Goal: Task Accomplishment & Management: Use online tool/utility

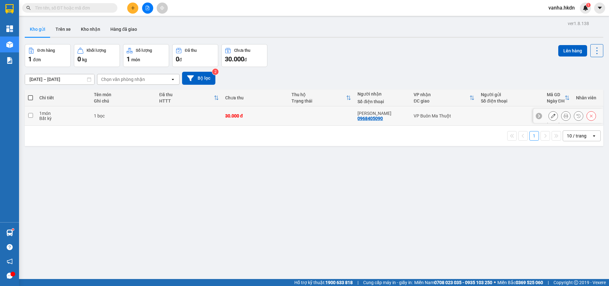
click at [27, 115] on td at bounding box center [30, 115] width 11 height 19
checkbox input "true"
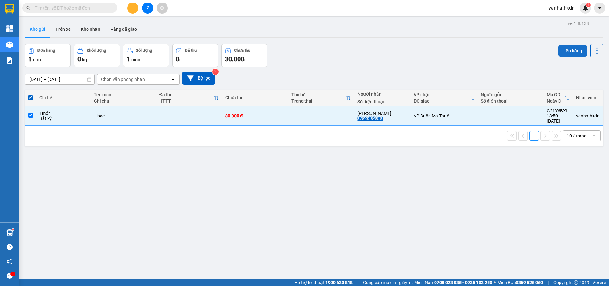
click at [573, 52] on button "Lên hàng" at bounding box center [572, 50] width 29 height 11
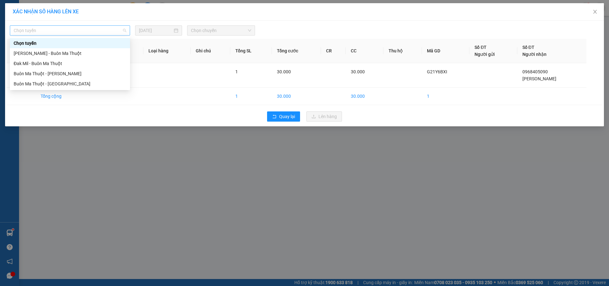
click at [101, 31] on span "Chọn tuyến" at bounding box center [70, 31] width 113 height 10
click at [53, 54] on div "[PERSON_NAME] - Buôn Ma Thuột" at bounding box center [70, 53] width 113 height 7
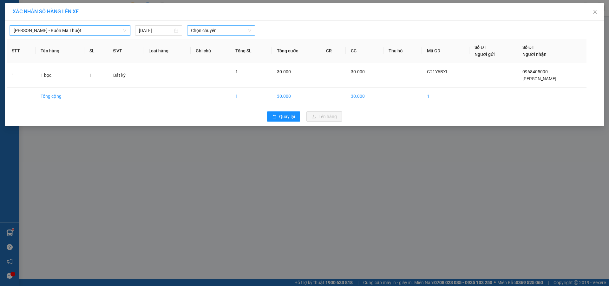
click at [235, 28] on span "Chọn chuyến" at bounding box center [221, 31] width 60 height 10
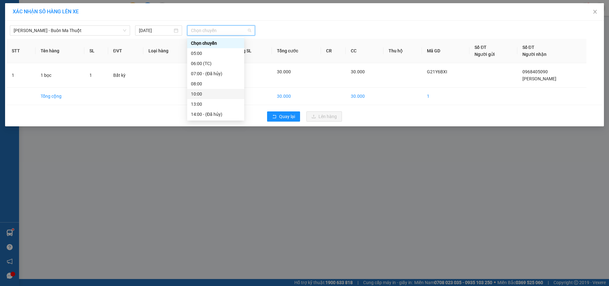
scroll to position [20, 0]
click at [199, 104] on div "16:00" at bounding box center [215, 104] width 49 height 7
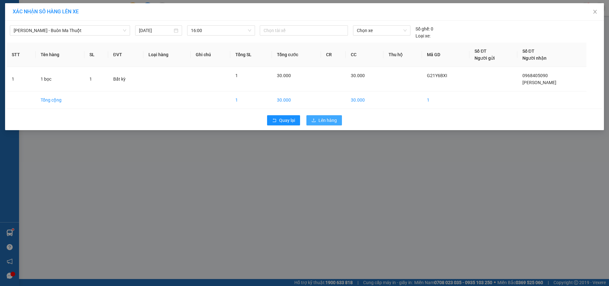
click at [332, 122] on span "Lên hàng" at bounding box center [327, 120] width 18 height 7
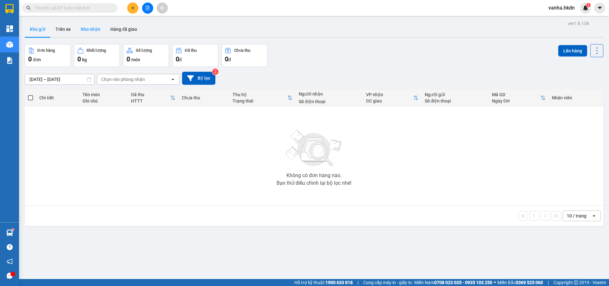
click at [94, 30] on button "Kho nhận" at bounding box center [90, 29] width 29 height 15
